Goal: Navigation & Orientation: Find specific page/section

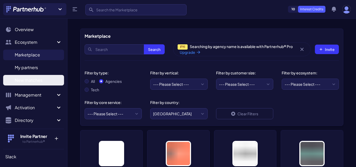
click at [40, 80] on span "New matches" at bounding box center [29, 80] width 28 height 6
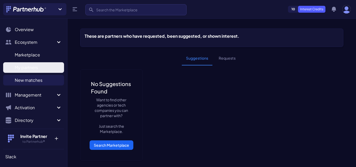
click at [35, 66] on span "My partners" at bounding box center [26, 67] width 23 height 6
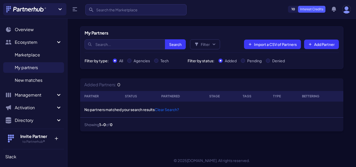
click at [37, 52] on span "Marketplace" at bounding box center [27, 55] width 25 height 6
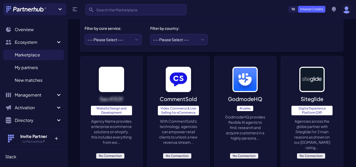
scroll to position [79, 0]
